Goal: Information Seeking & Learning: Learn about a topic

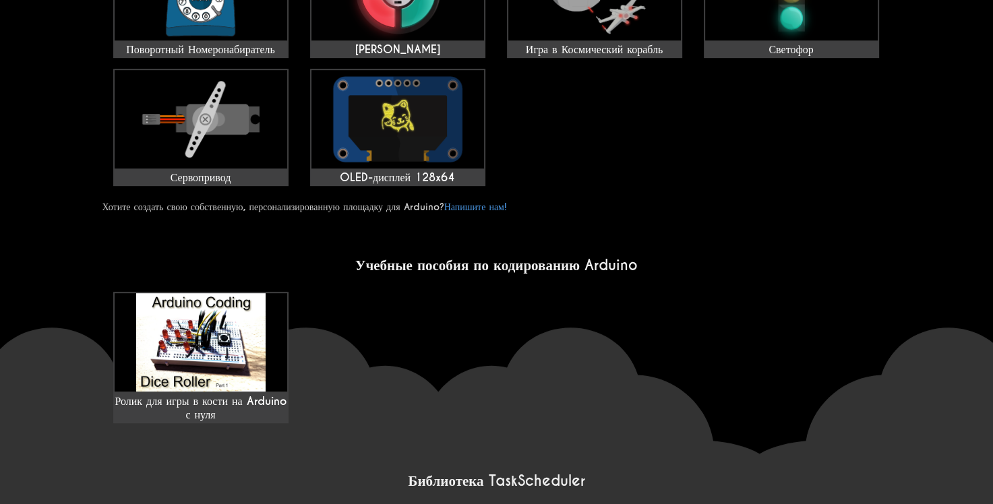
scroll to position [748, 0]
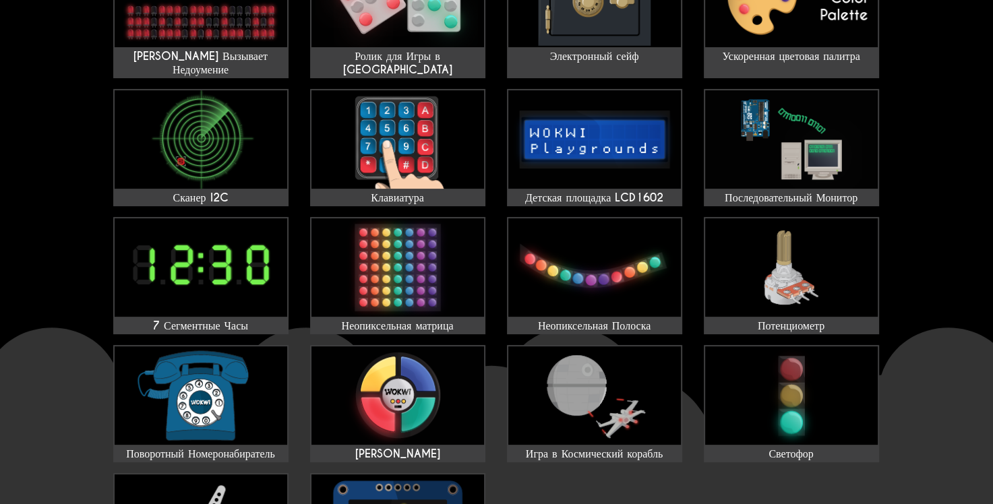
scroll to position [315, 0]
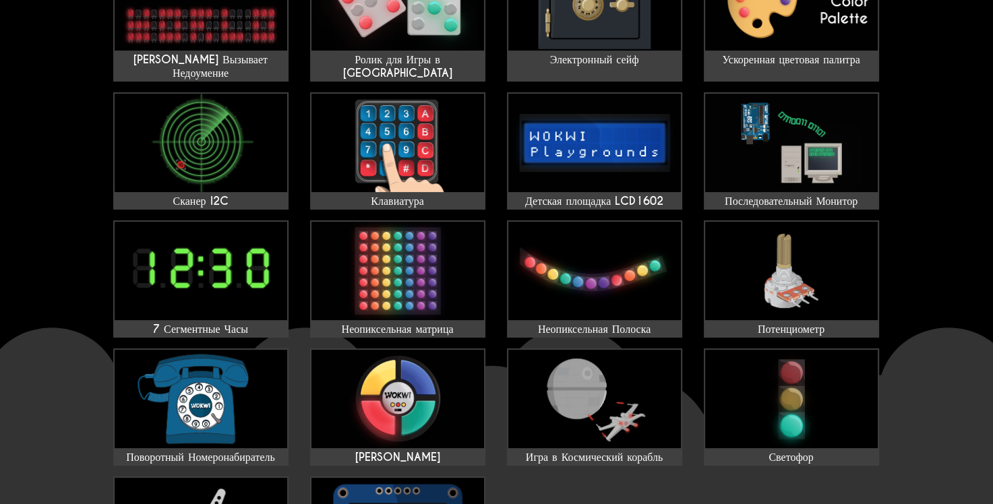
drag, startPoint x: 992, startPoint y: 221, endPoint x: 991, endPoint y: 199, distance: 22.3
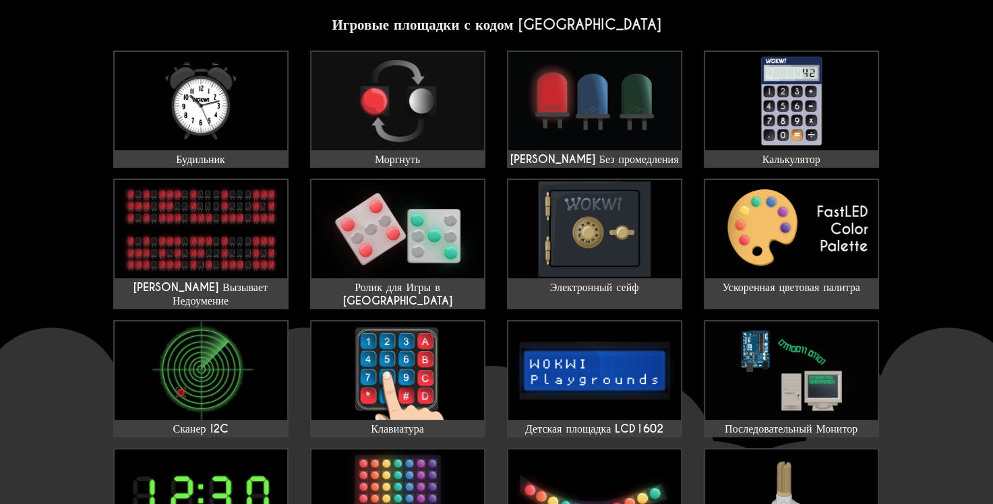
scroll to position [72, 0]
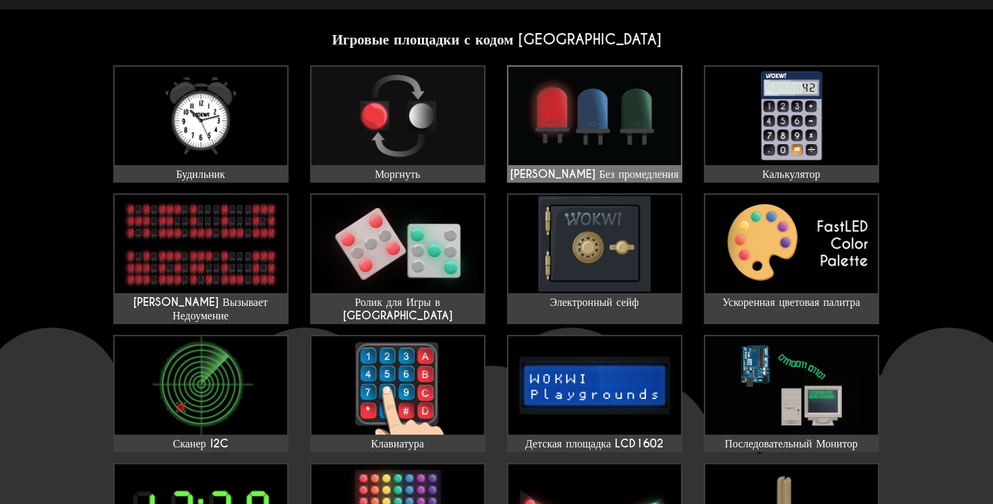
click at [619, 127] on img at bounding box center [594, 116] width 173 height 98
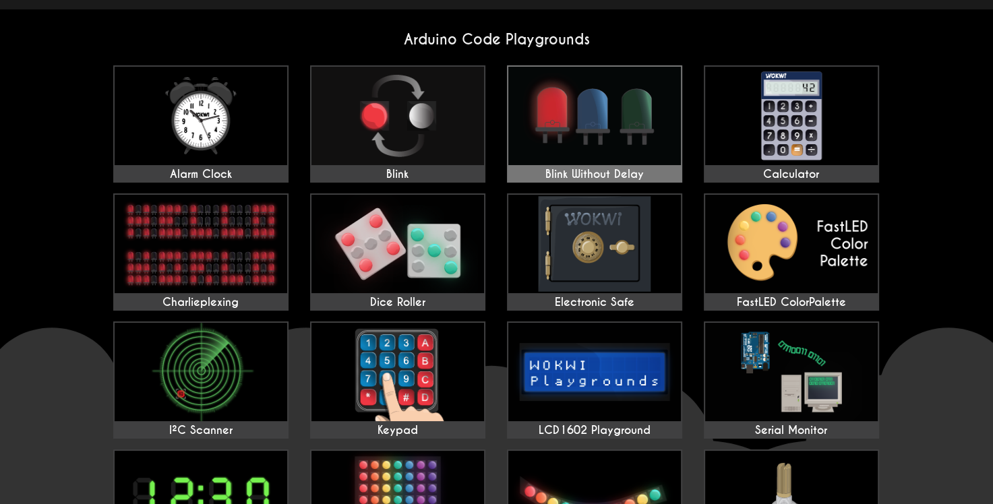
click at [639, 156] on img at bounding box center [594, 116] width 173 height 98
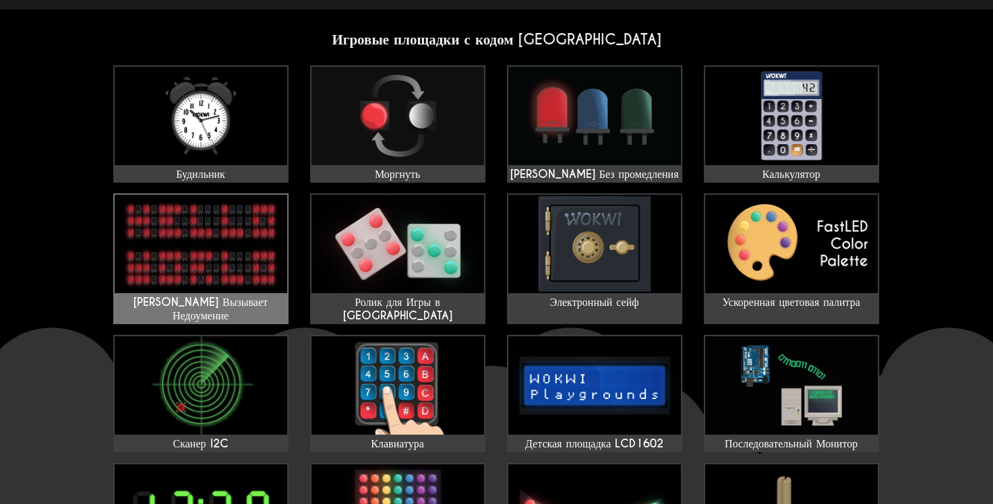
click at [210, 221] on img at bounding box center [201, 244] width 173 height 98
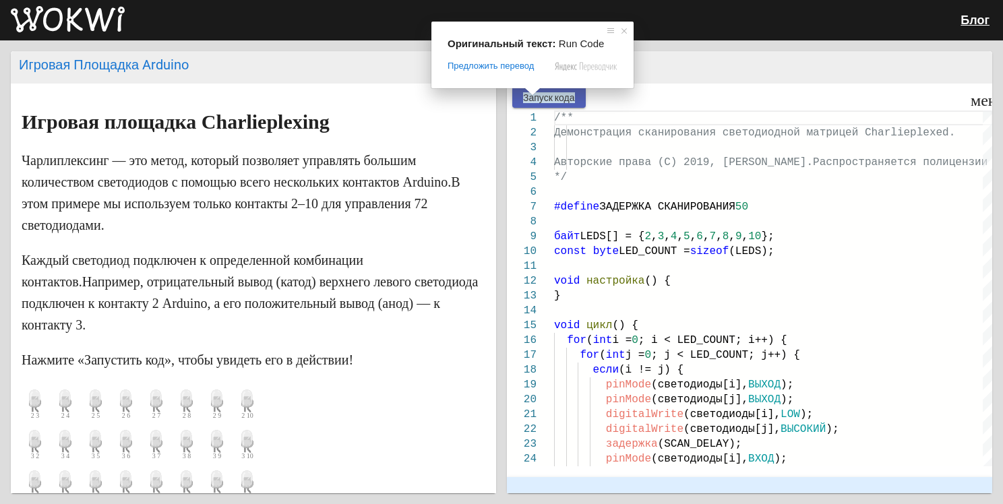
click at [541, 98] on ya-tr-span "Запуск кода" at bounding box center [549, 97] width 52 height 11
